Goal: Check status: Check status

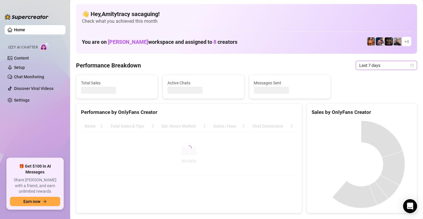
click at [360, 65] on span "Last 7 days" at bounding box center [387, 65] width 54 height 9
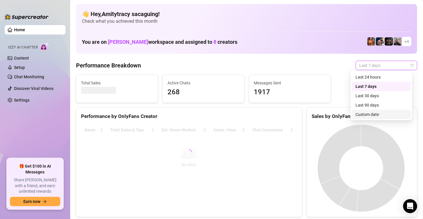
click at [363, 111] on div "Custom date" at bounding box center [382, 114] width 52 height 6
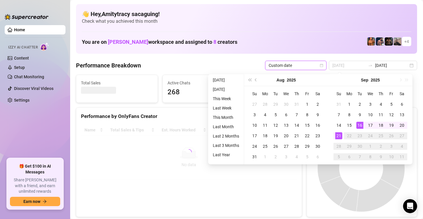
click at [341, 137] on div "21" at bounding box center [339, 136] width 7 height 7
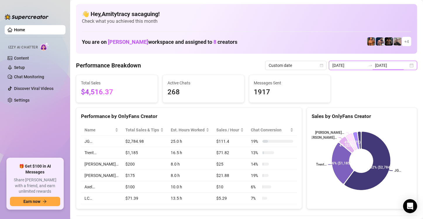
click at [401, 66] on input "[DATE]" at bounding box center [391, 65] width 33 height 6
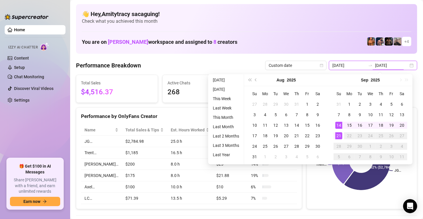
click at [409, 65] on div "[DATE] [DATE]" at bounding box center [373, 65] width 88 height 9
click at [366, 66] on div at bounding box center [370, 65] width 9 height 5
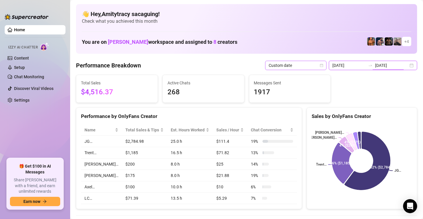
click at [323, 65] on icon "calendar" at bounding box center [322, 66] width 4 height 4
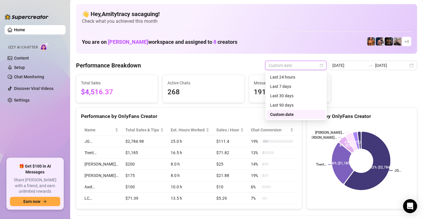
click at [298, 113] on div "Custom date" at bounding box center [296, 114] width 52 height 6
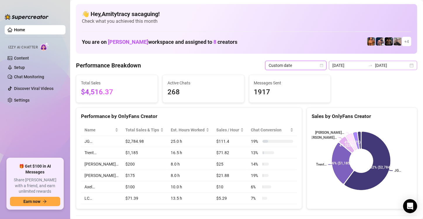
click at [408, 64] on div "[DATE] [DATE]" at bounding box center [373, 65] width 88 height 9
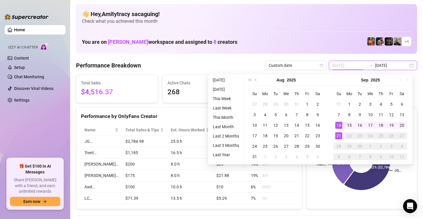
type input "[DATE]"
click at [338, 133] on div "21" at bounding box center [339, 136] width 7 height 7
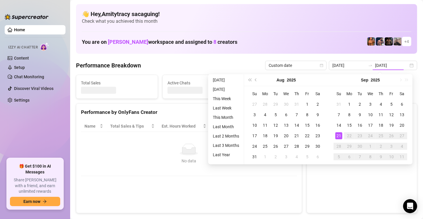
type input "[DATE]"
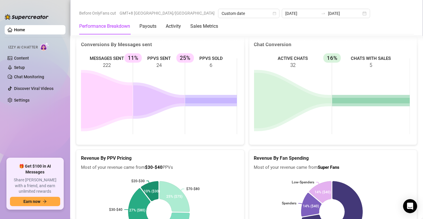
scroll to position [784, 0]
